Goal: Task Accomplishment & Management: Use online tool/utility

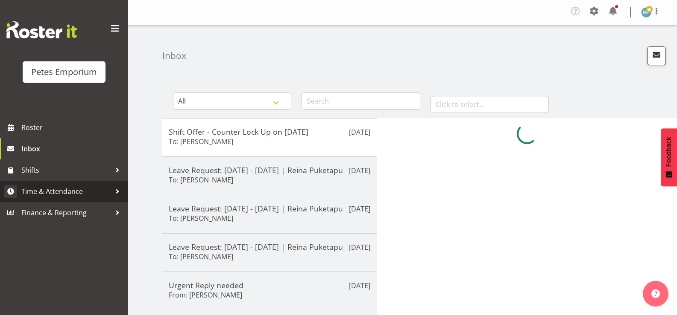
click at [66, 193] on span "Time & Attendance" at bounding box center [66, 191] width 90 height 13
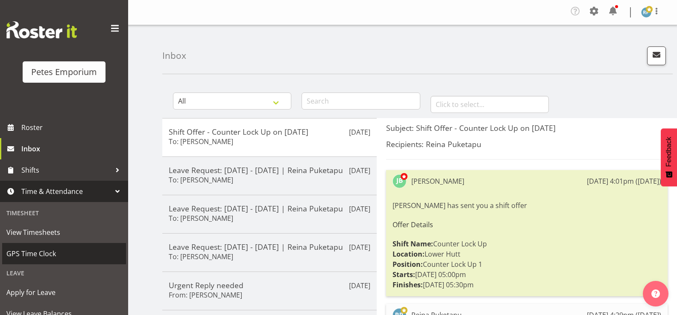
click at [47, 260] on span "GPS Time Clock" at bounding box center [63, 254] width 115 height 13
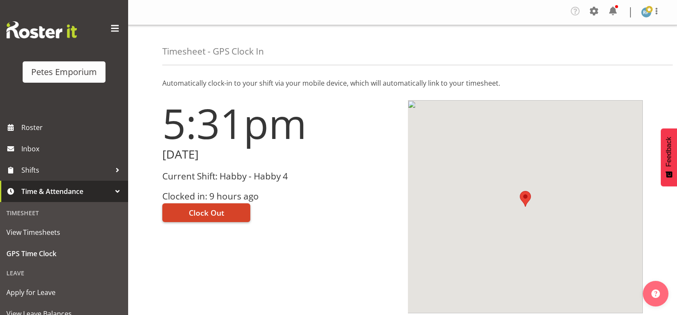
click at [224, 213] on button "Clock Out" at bounding box center [206, 213] width 88 height 19
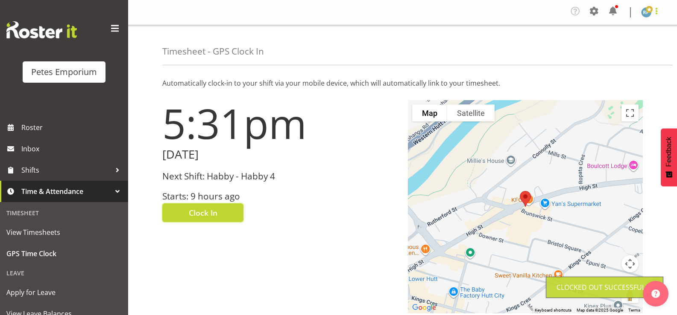
click at [657, 16] on span at bounding box center [656, 11] width 10 height 10
click at [608, 47] on link "Log Out" at bounding box center [620, 46] width 82 height 15
